Goal: Check status: Check status

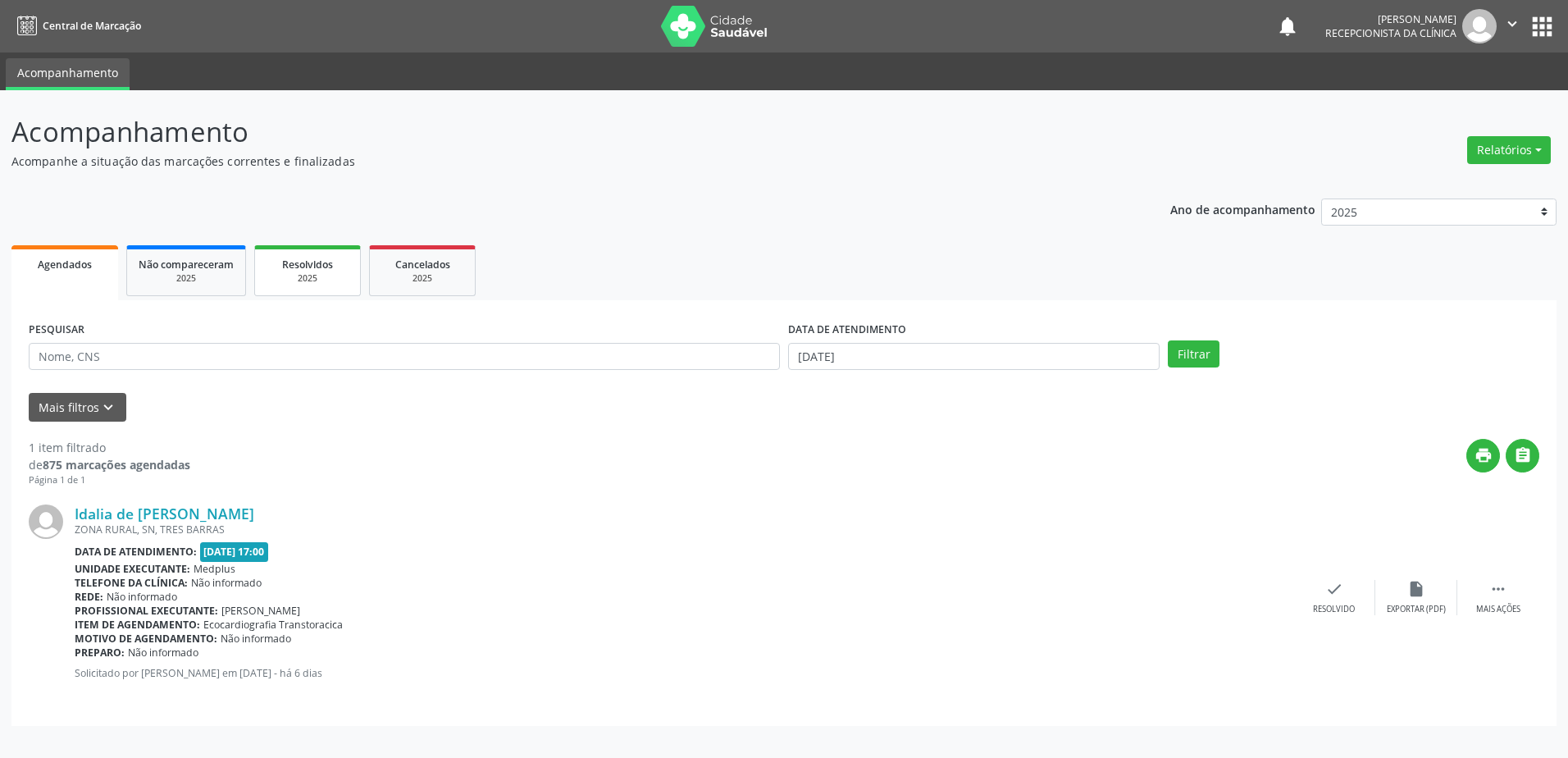
click at [339, 266] on div "Resolvidos" at bounding box center [307, 263] width 82 height 17
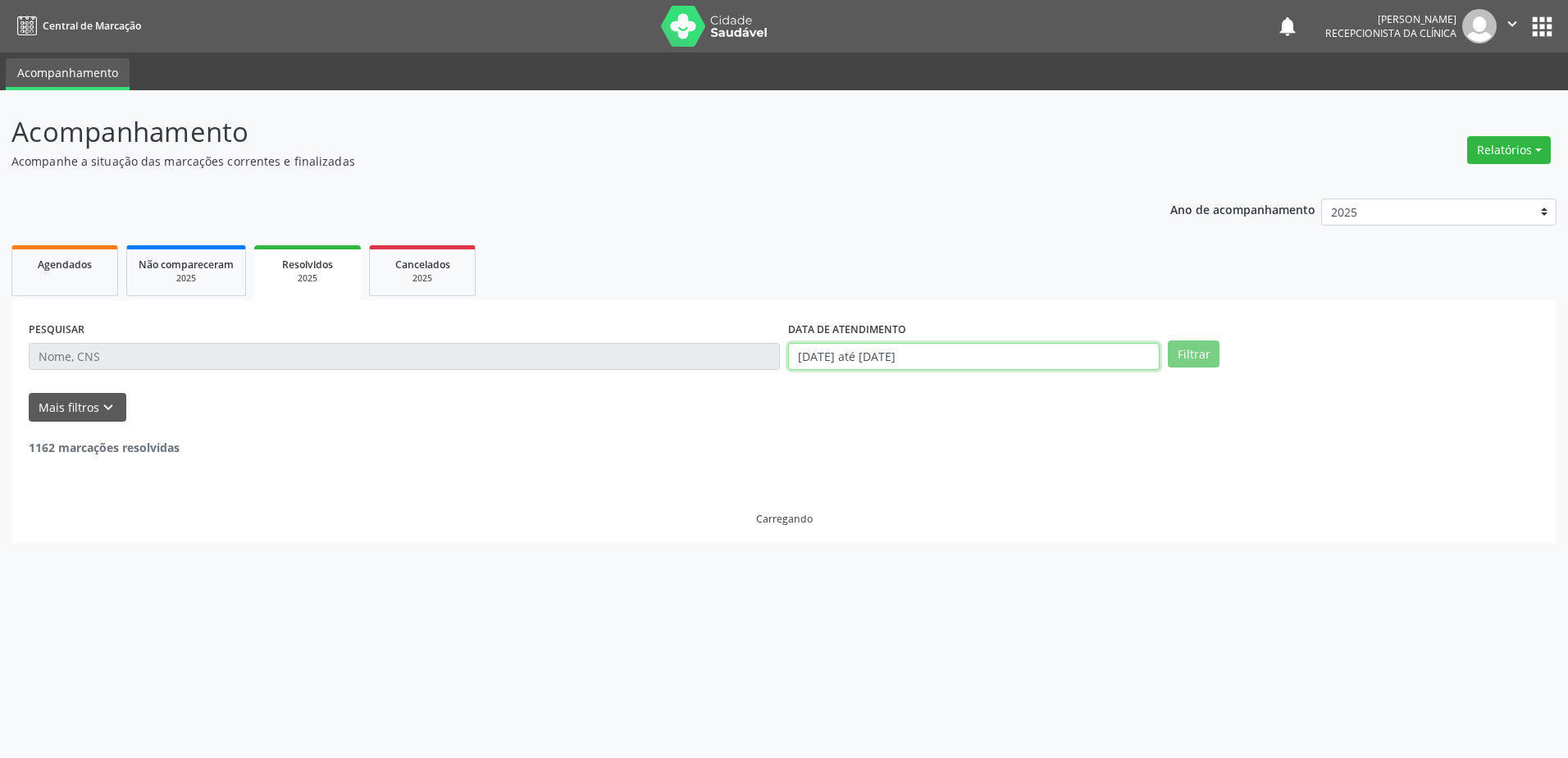
click at [927, 352] on input "01/01/2025 até 10/09/2025" at bounding box center [973, 357] width 372 height 28
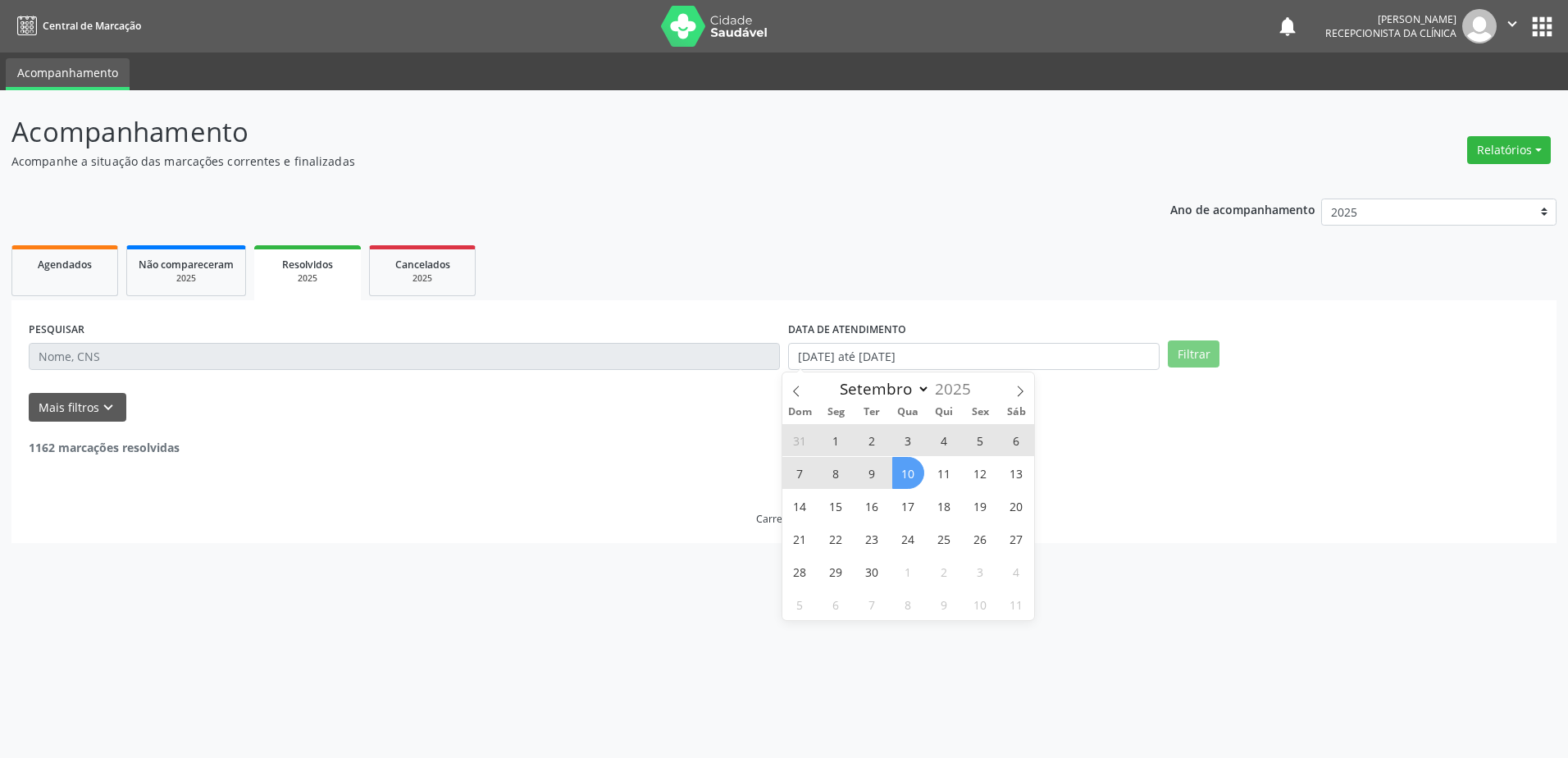
click at [914, 478] on span "10" at bounding box center [908, 472] width 32 height 32
type input "[DATE]"
click at [913, 478] on span "10" at bounding box center [908, 472] width 32 height 32
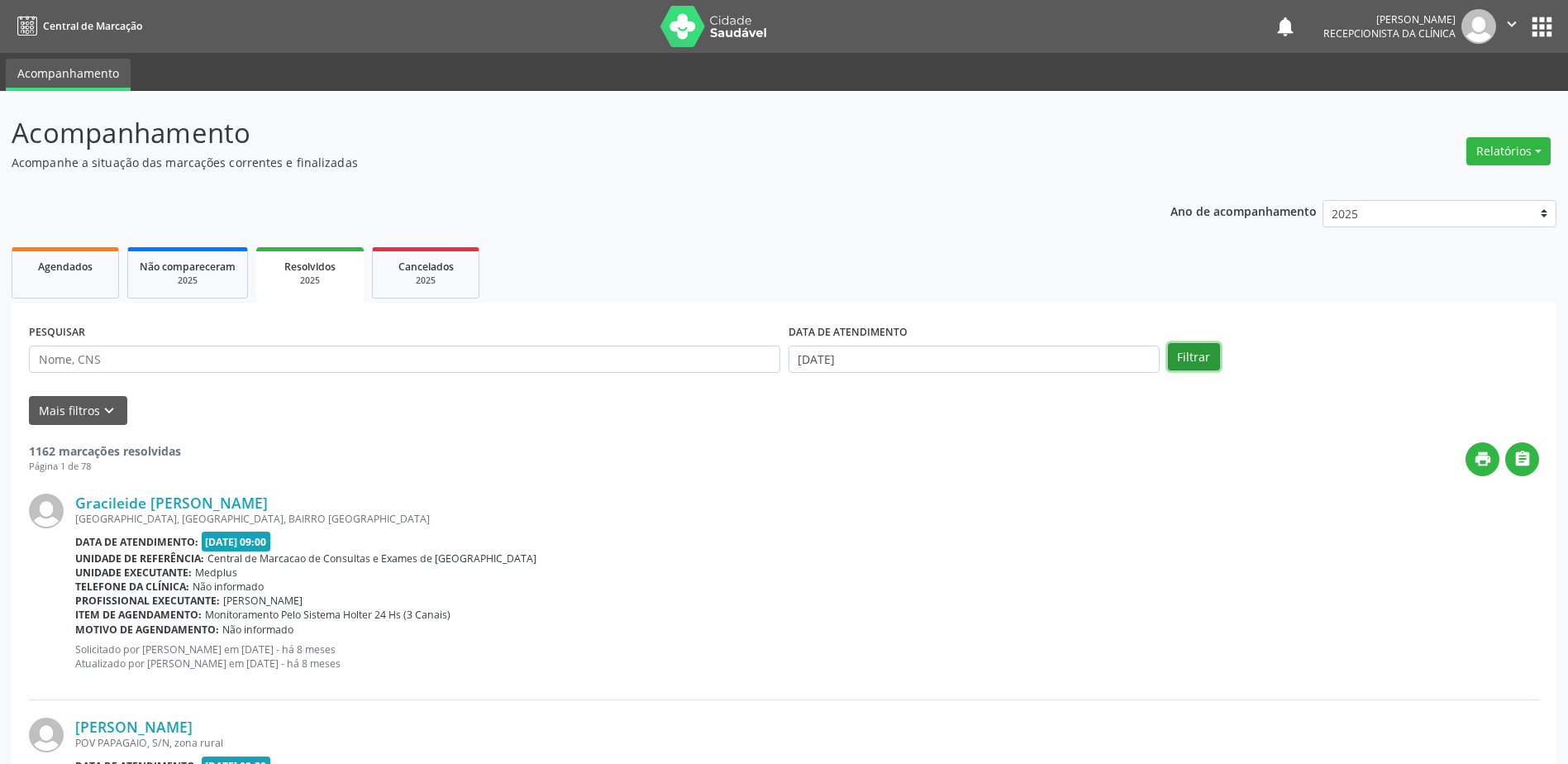
click at [1201, 360] on button "Filtrar" at bounding box center [1194, 357] width 52 height 28
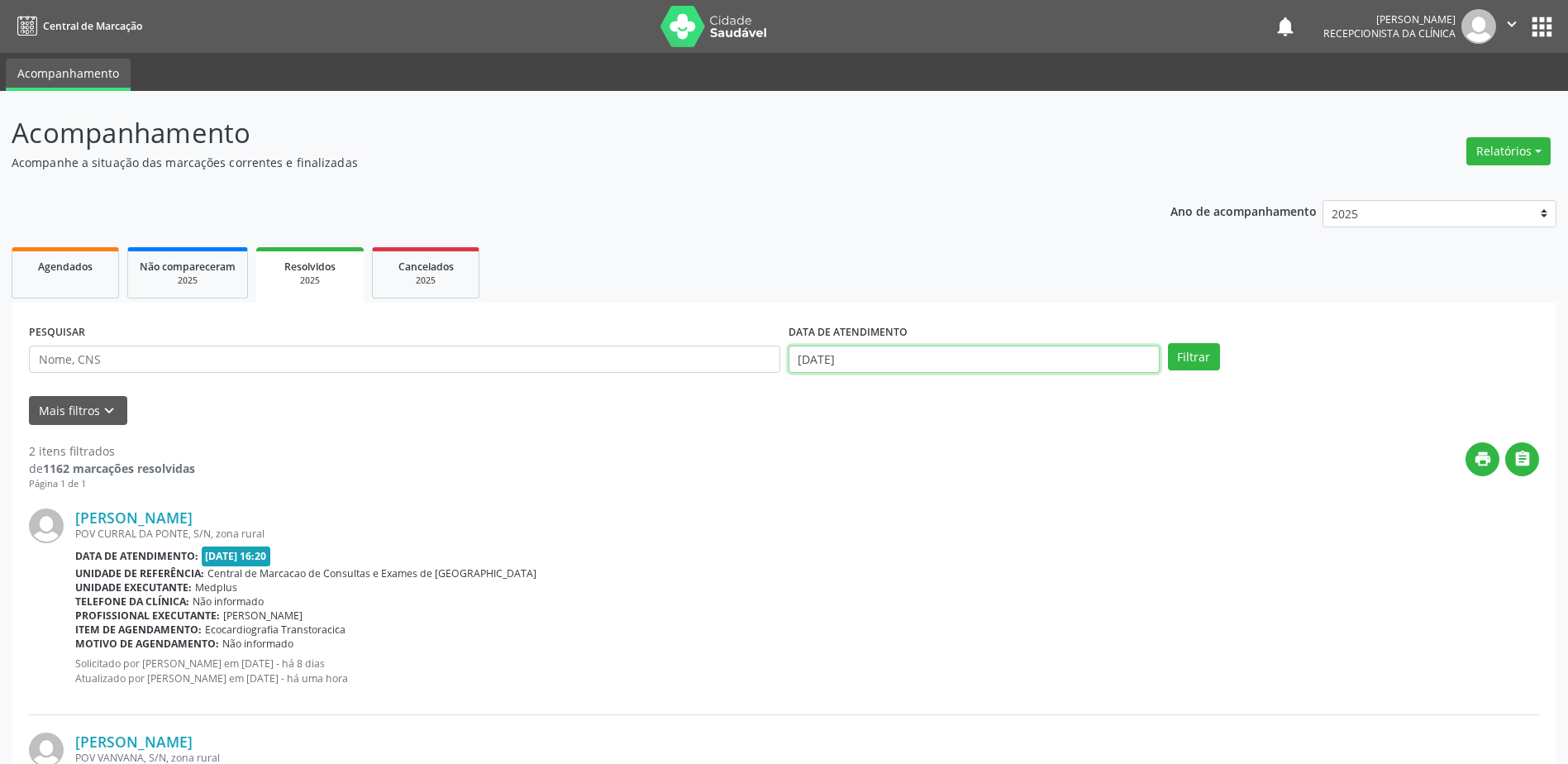
click at [923, 357] on input "[DATE]" at bounding box center [975, 360] width 372 height 28
click at [28, 257] on div "Agendados" at bounding box center [65, 265] width 82 height 17
